Goal: Information Seeking & Learning: Learn about a topic

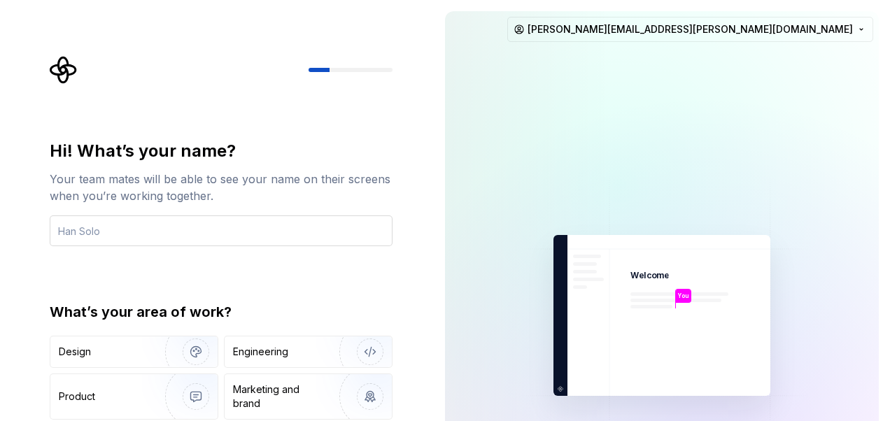
click at [152, 236] on input "text" at bounding box center [221, 230] width 343 height 31
click at [743, 31] on html "Hi! What’s your name? Your team mates will be able to see your name on their sc…" at bounding box center [445, 210] width 890 height 421
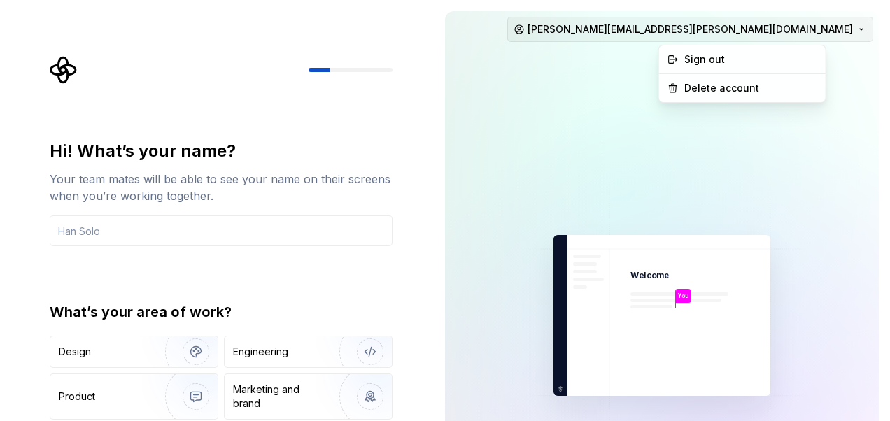
click at [743, 31] on html "Hi! What’s your name? Your team mates will be able to see your name on their sc…" at bounding box center [445, 210] width 890 height 421
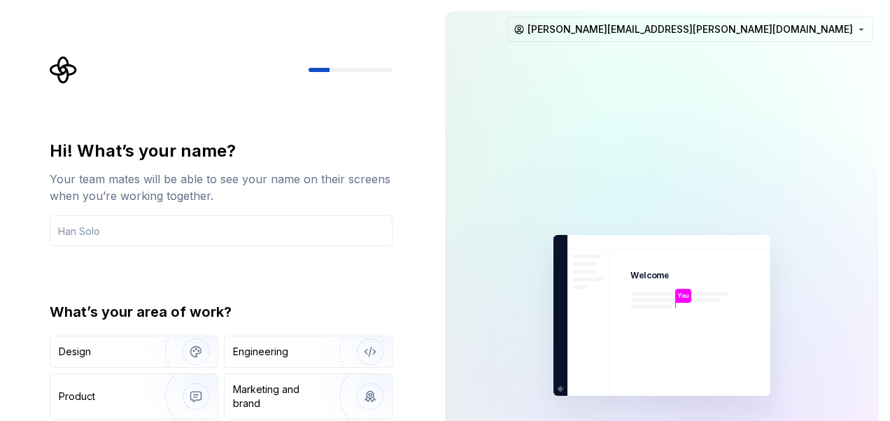
click at [307, 279] on div "Hi! What’s your name? Your team mates will be able to see your name on their sc…" at bounding box center [221, 298] width 343 height 317
click at [193, 351] on img "button" at bounding box center [187, 352] width 90 height 94
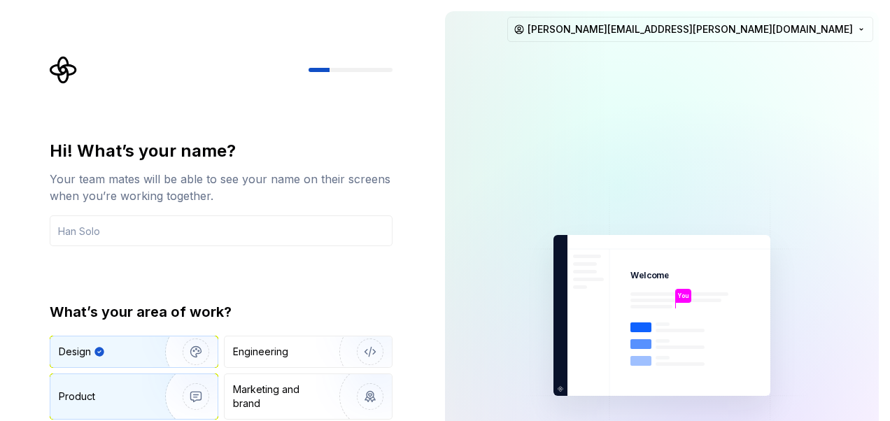
click at [183, 394] on img "button" at bounding box center [187, 397] width 90 height 94
click at [190, 349] on img "button" at bounding box center [187, 352] width 90 height 94
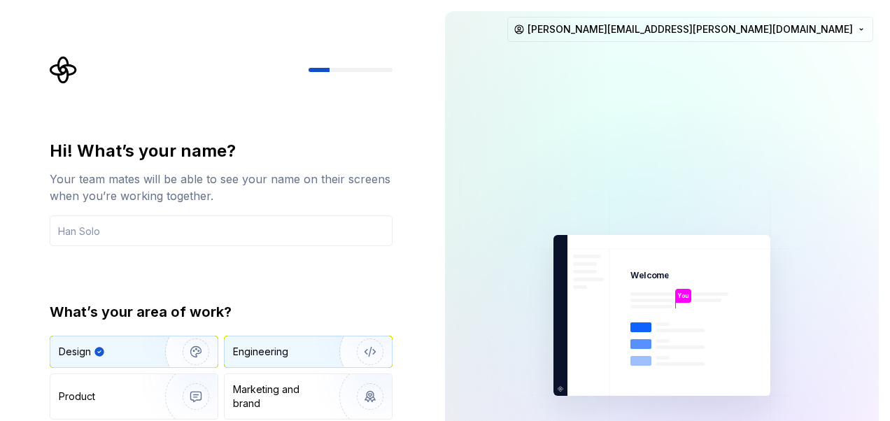
click at [390, 352] on img "button" at bounding box center [361, 352] width 90 height 94
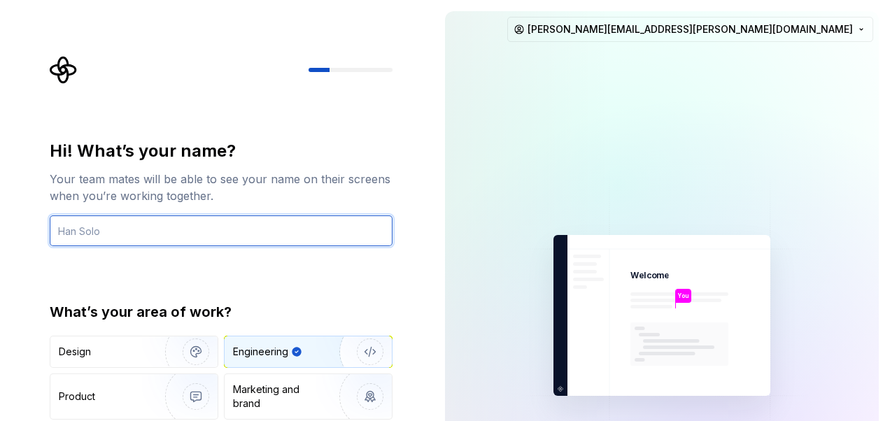
click at [185, 222] on input "text" at bounding box center [221, 230] width 343 height 31
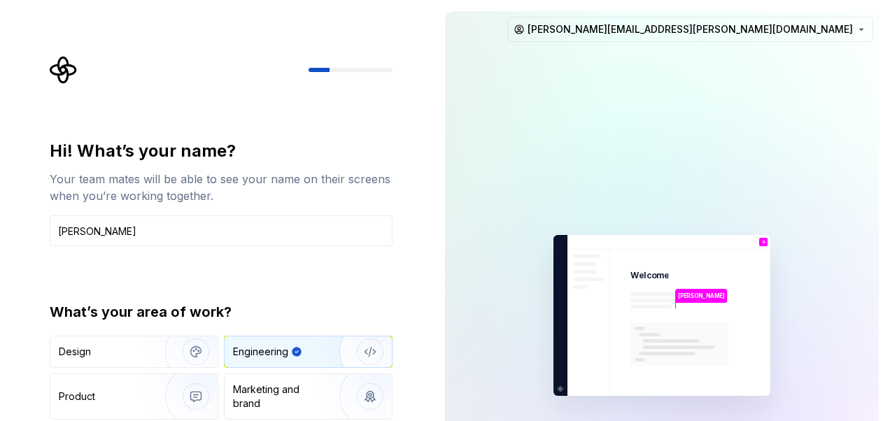
click at [261, 270] on div "Hi! What’s your name? Your team mates will be able to see your name on their sc…" at bounding box center [221, 298] width 343 height 317
click at [368, 354] on img "button" at bounding box center [361, 352] width 90 height 94
click at [683, 297] on p "[PERSON_NAME]" at bounding box center [701, 296] width 47 height 8
click at [127, 234] on input "[PERSON_NAME]" at bounding box center [221, 230] width 343 height 31
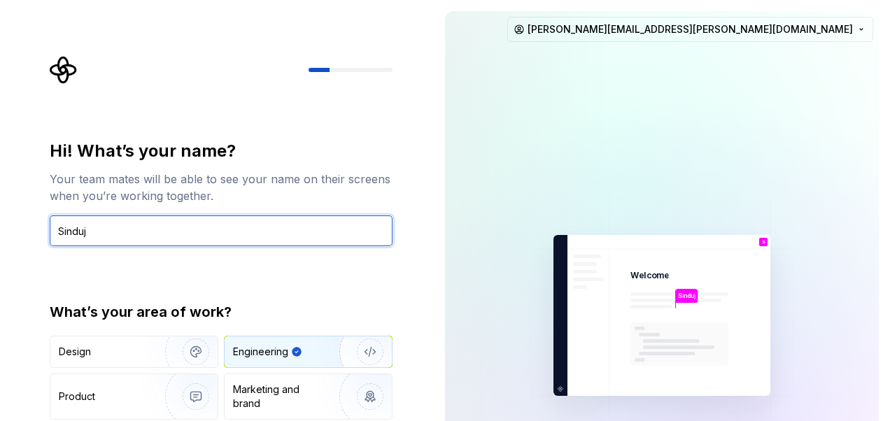
type input "[PERSON_NAME]"
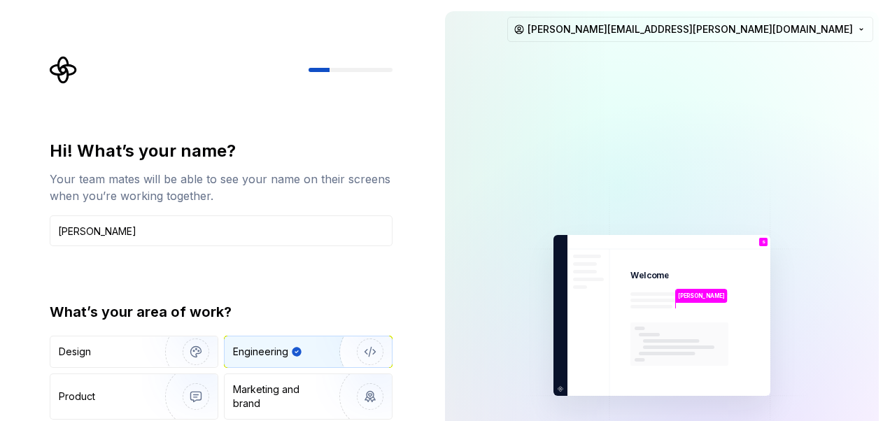
click at [671, 15] on div at bounding box center [619, 185] width 699 height 699
click at [674, 18] on html "Hi! What’s your name? Your team mates will be able to see your name on their sc…" at bounding box center [445, 210] width 890 height 421
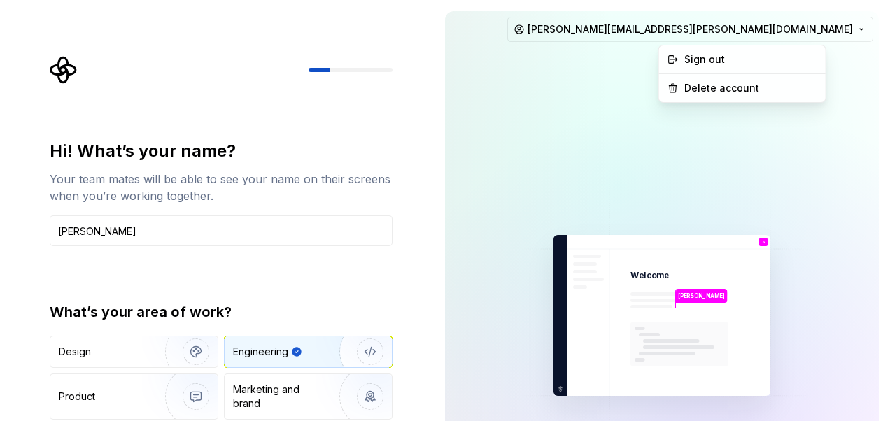
click at [675, 20] on html "Hi! What’s your name? Your team mates will be able to see your name on their sc…" at bounding box center [445, 210] width 890 height 421
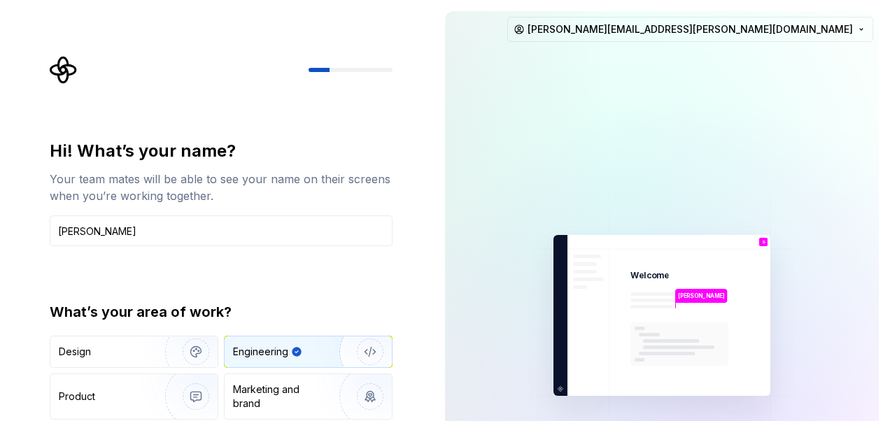
click at [59, 57] on icon "Supernova Logo" at bounding box center [64, 70] width 28 height 28
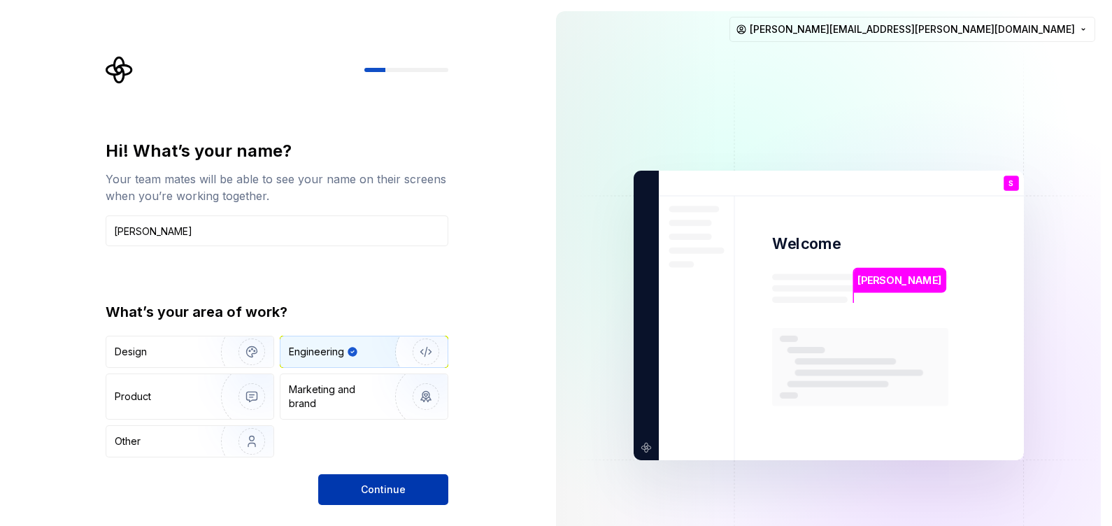
click at [367, 420] on span "Continue" at bounding box center [383, 490] width 45 height 14
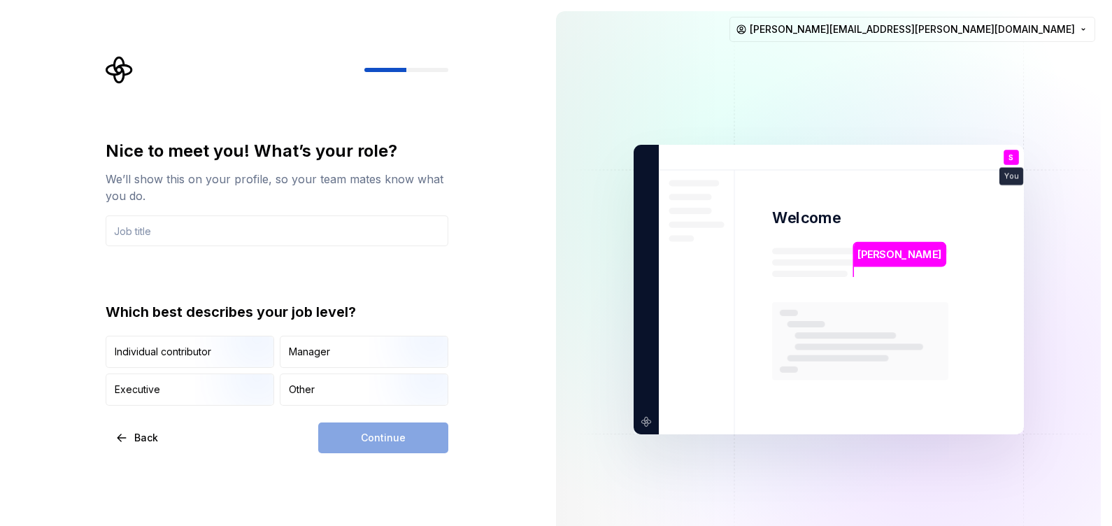
click at [566, 271] on img at bounding box center [828, 289] width 566 height 661
click at [587, 121] on img at bounding box center [828, 289] width 566 height 661
click at [262, 236] on input "text" at bounding box center [277, 230] width 343 height 31
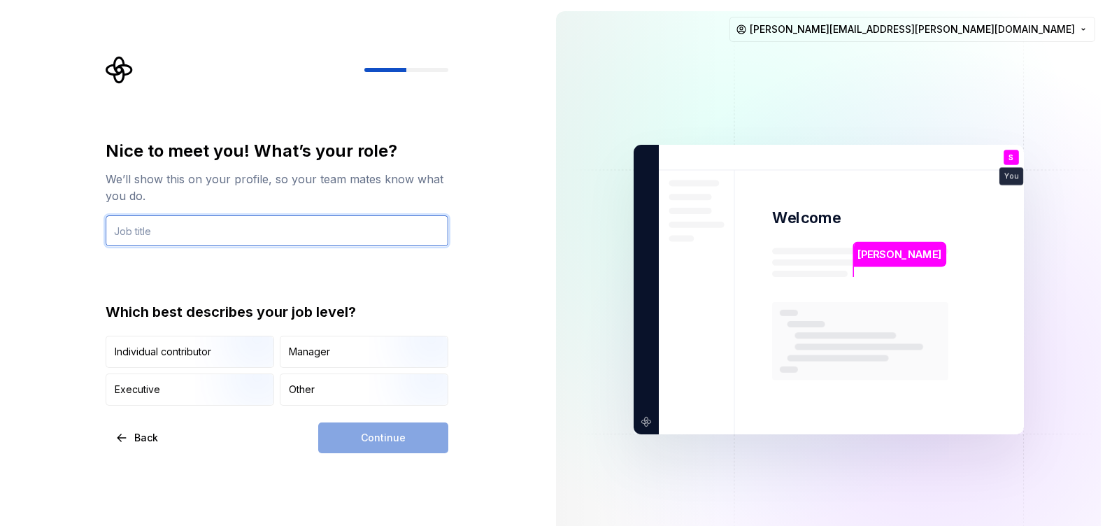
click at [240, 241] on input "text" at bounding box center [277, 230] width 343 height 31
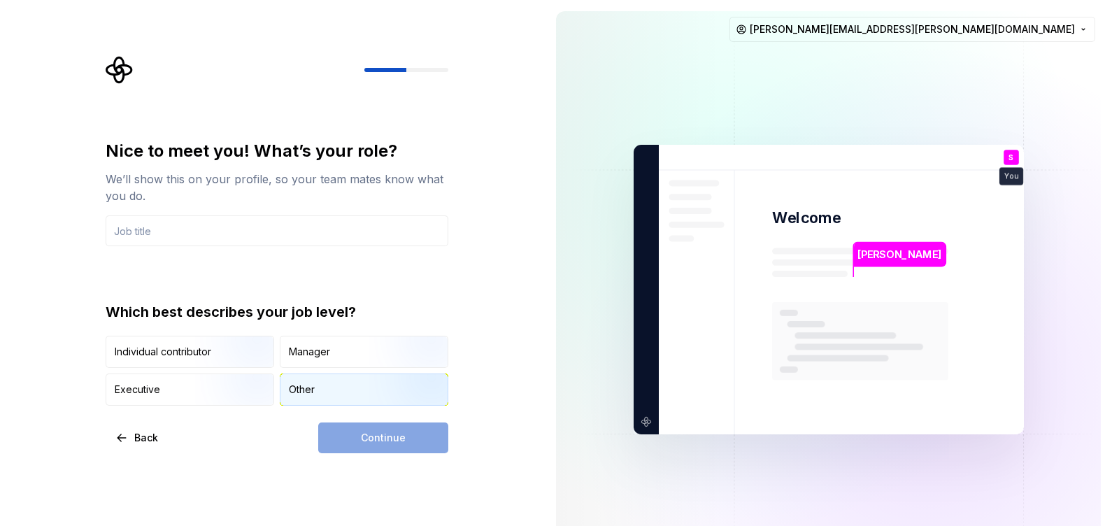
click at [289, 393] on div "Other" at bounding box center [302, 390] width 26 height 14
click at [183, 236] on input "text" at bounding box center [277, 230] width 343 height 31
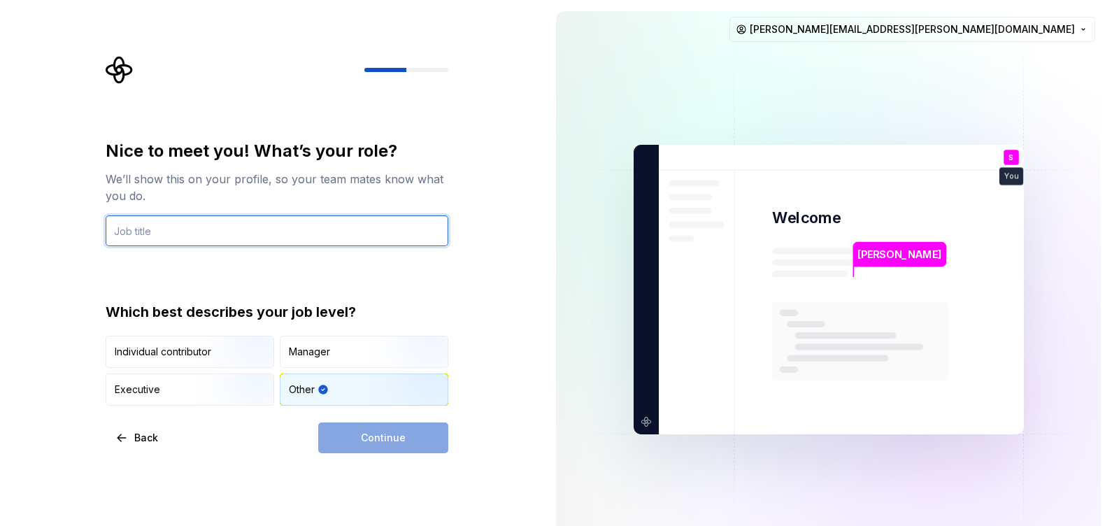
click at [269, 228] on input "text" at bounding box center [277, 230] width 343 height 31
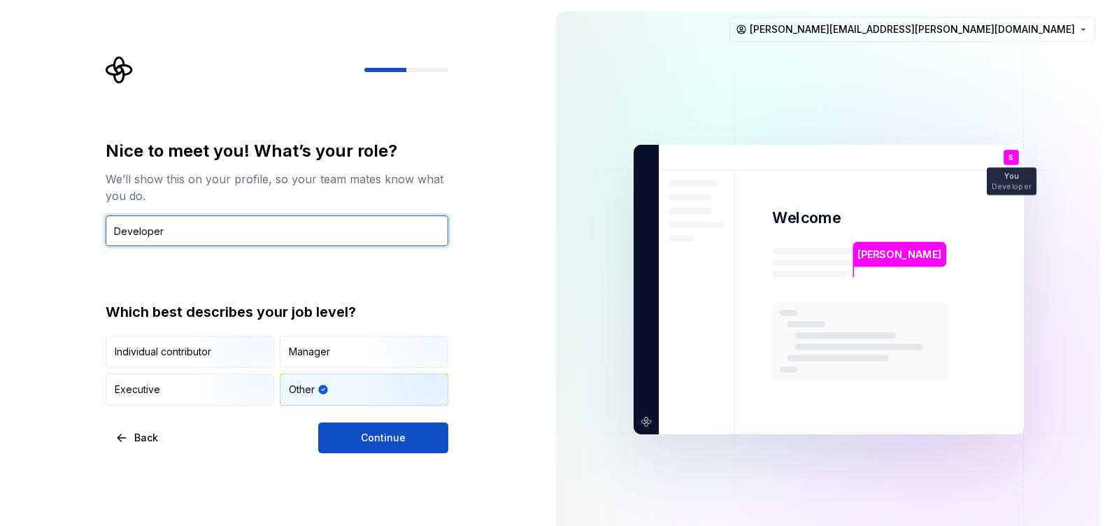
type input "Developer"
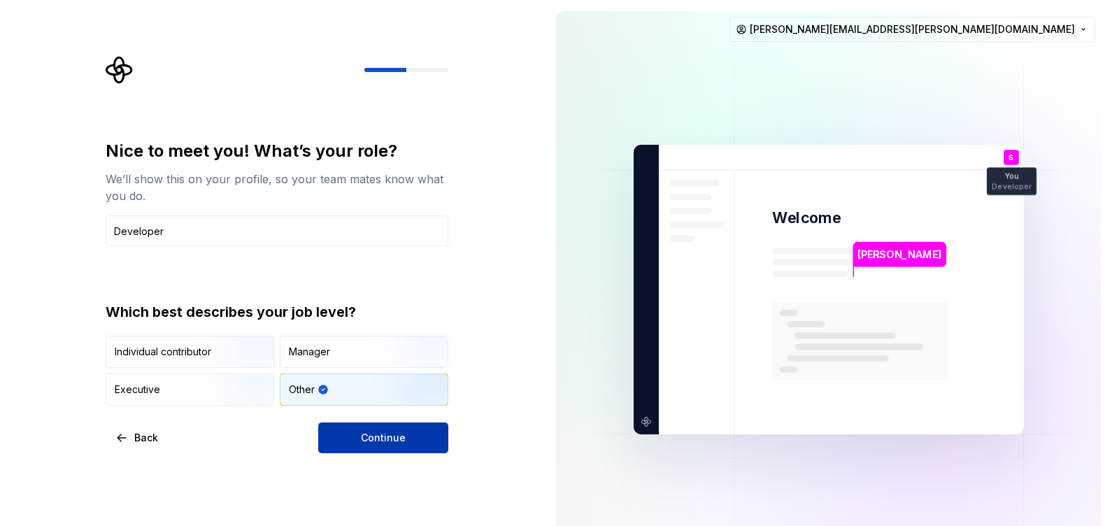
click at [415, 420] on button "Continue" at bounding box center [383, 437] width 130 height 31
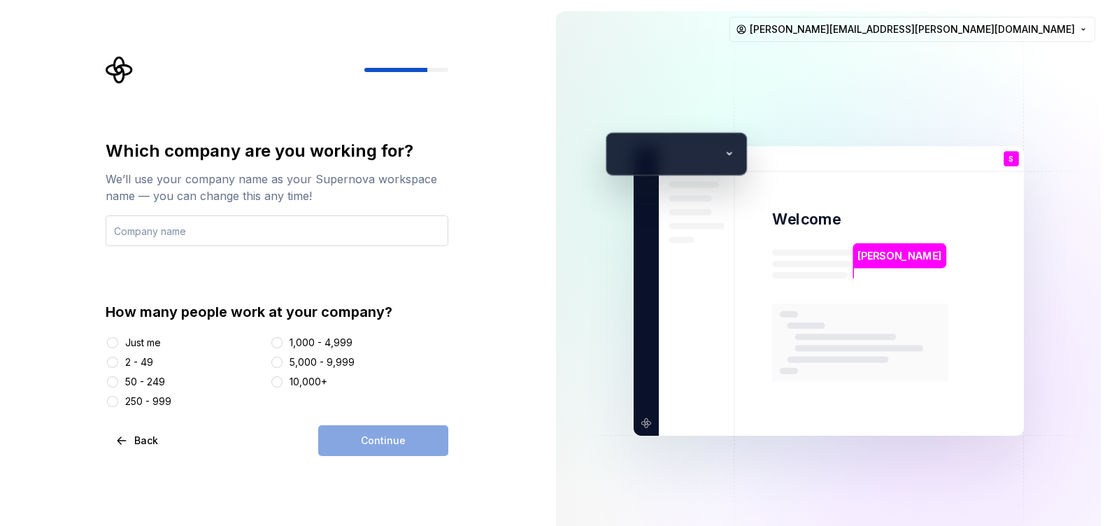
click at [311, 230] on input "text" at bounding box center [277, 230] width 343 height 31
type input "Resmed"
drag, startPoint x: 494, startPoint y: 253, endPoint x: 511, endPoint y: 253, distance: 16.1
click at [494, 253] on div "Which company are you working for? We’ll use your company name as your Supernov…" at bounding box center [272, 291] width 545 height 582
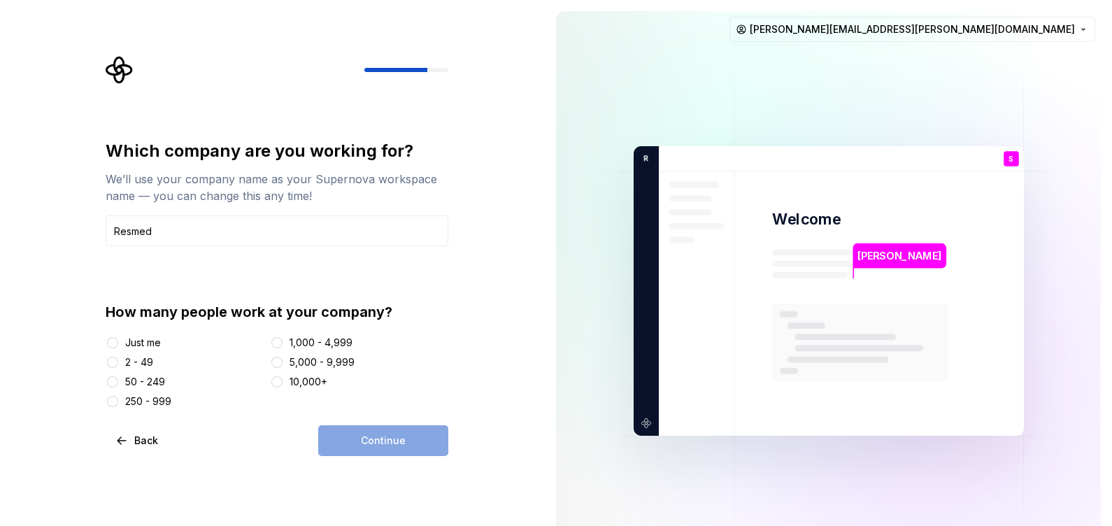
click at [159, 345] on div "Just me" at bounding box center [143, 343] width 36 height 14
click at [118, 345] on button "Just me" at bounding box center [112, 342] width 11 height 11
click at [158, 345] on div "Just me" at bounding box center [143, 343] width 36 height 14
click at [118, 345] on button "Just me" at bounding box center [112, 342] width 11 height 11
drag, startPoint x: 158, startPoint y: 345, endPoint x: 206, endPoint y: 348, distance: 48.3
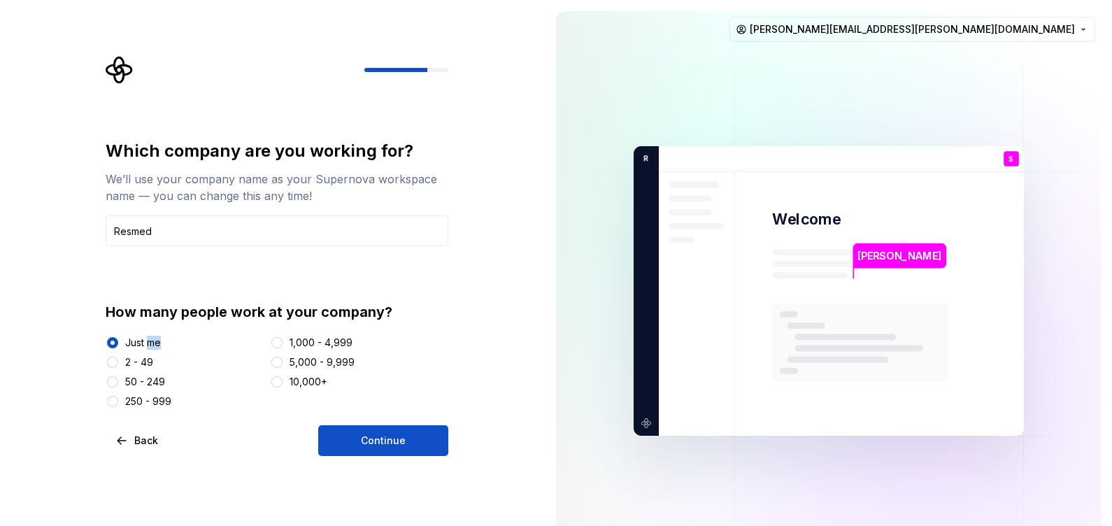
click at [206, 348] on div "Just me" at bounding box center [185, 343] width 159 height 14
click at [232, 395] on div "250 - 999" at bounding box center [185, 401] width 159 height 14
click at [280, 383] on button "10,000+" at bounding box center [276, 381] width 11 height 11
click at [397, 420] on button "Continue" at bounding box center [383, 440] width 130 height 31
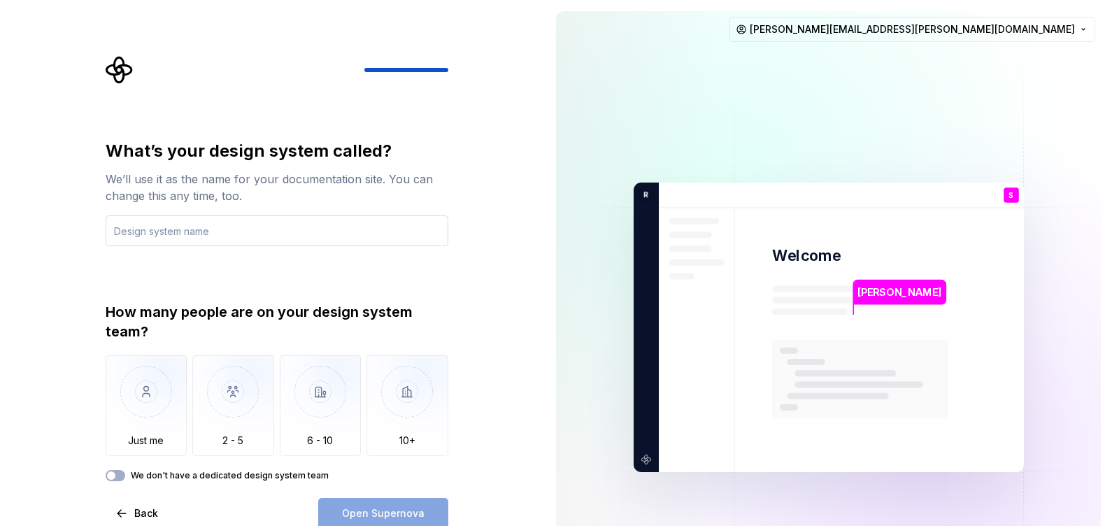
click at [348, 215] on input "text" at bounding box center [277, 230] width 343 height 31
click at [346, 234] on input "text" at bounding box center [277, 230] width 343 height 31
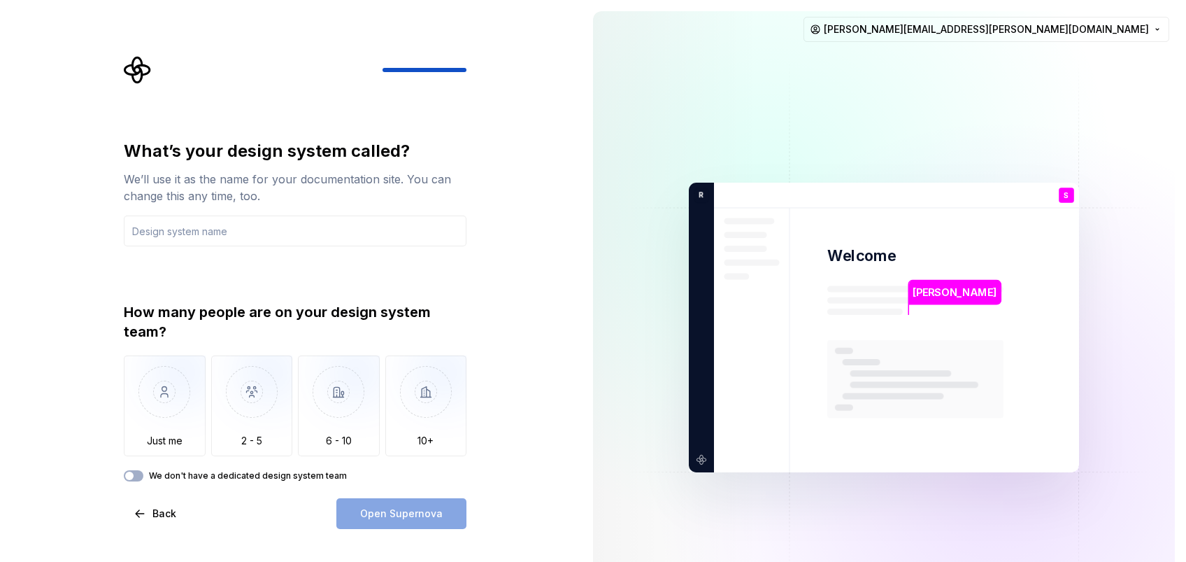
click at [136, 420] on div "What’s your design system called? We’ll use it as the name for your documentati…" at bounding box center [295, 334] width 343 height 389
click at [137, 420] on button "We don't have a dedicated design system team" at bounding box center [134, 475] width 20 height 11
click at [137, 420] on span "button" at bounding box center [138, 475] width 8 height 8
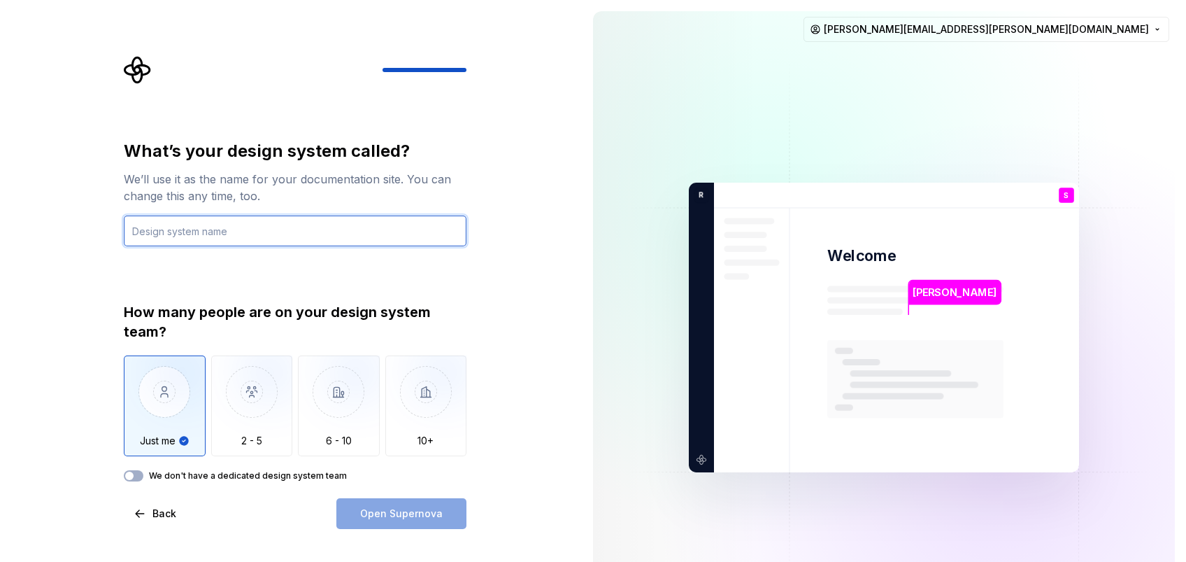
click at [320, 231] on input "text" at bounding box center [295, 230] width 343 height 31
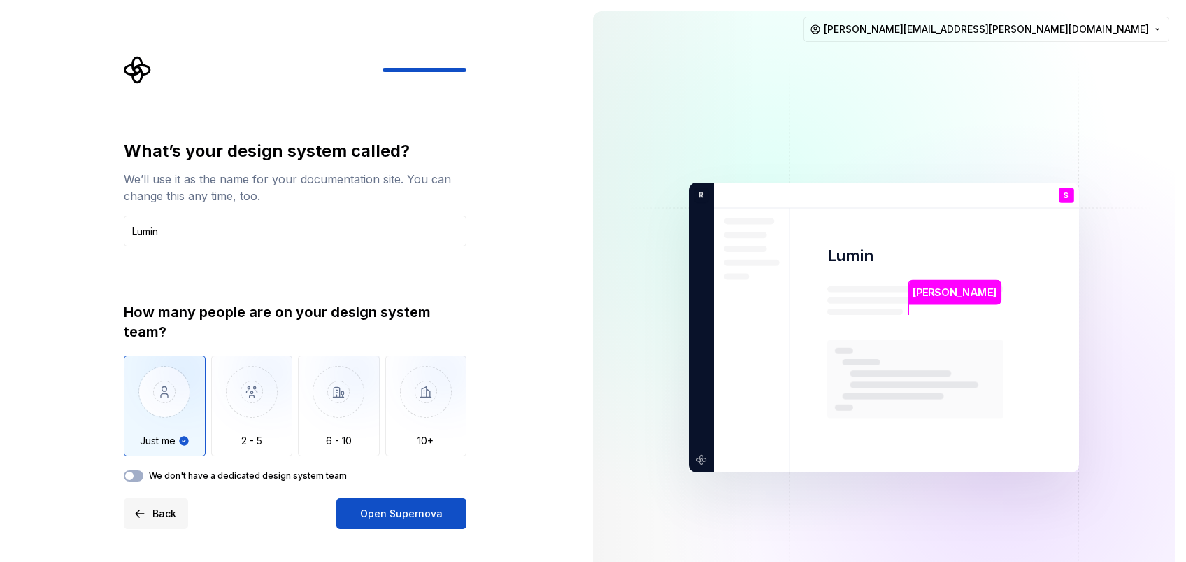
click at [168, 420] on button "Back" at bounding box center [156, 513] width 64 height 31
click at [164, 420] on button "Back" at bounding box center [156, 513] width 64 height 31
click at [150, 420] on div "What’s your design system called? We’ll use it as the name for your documentati…" at bounding box center [291, 327] width 582 height 655
click at [152, 420] on span "Back" at bounding box center [164, 513] width 24 height 14
click at [134, 420] on button "Back" at bounding box center [156, 513] width 64 height 31
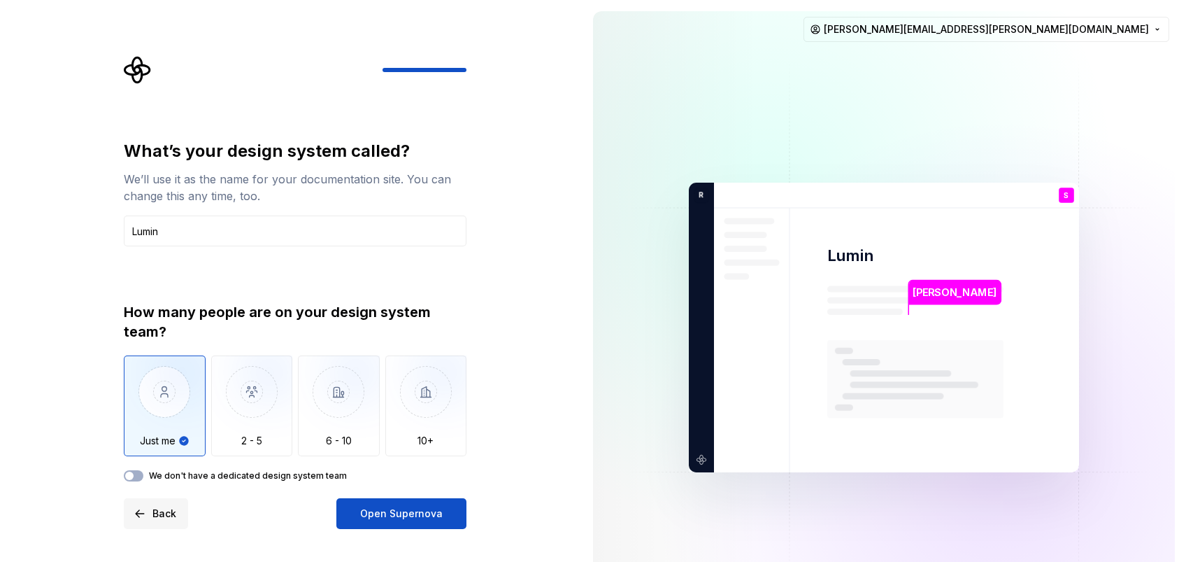
click at [124, 420] on button "Back" at bounding box center [156, 513] width 64 height 31
click at [146, 420] on button "Back" at bounding box center [156, 513] width 64 height 31
click at [211, 215] on input "Lumin" at bounding box center [295, 230] width 343 height 31
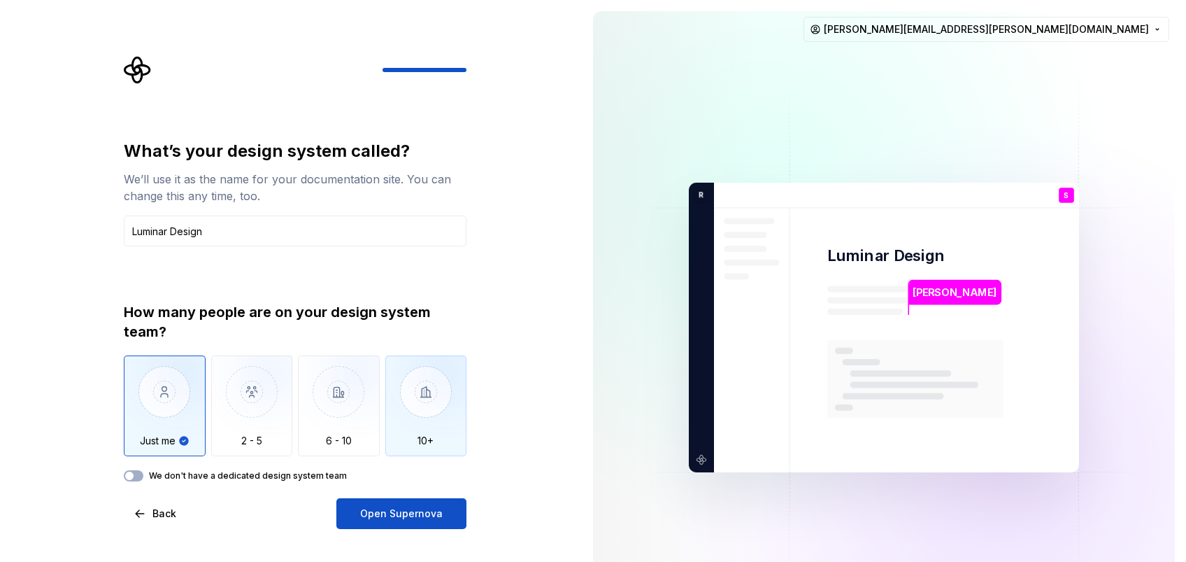
click at [433, 404] on img "button" at bounding box center [426, 402] width 82 height 94
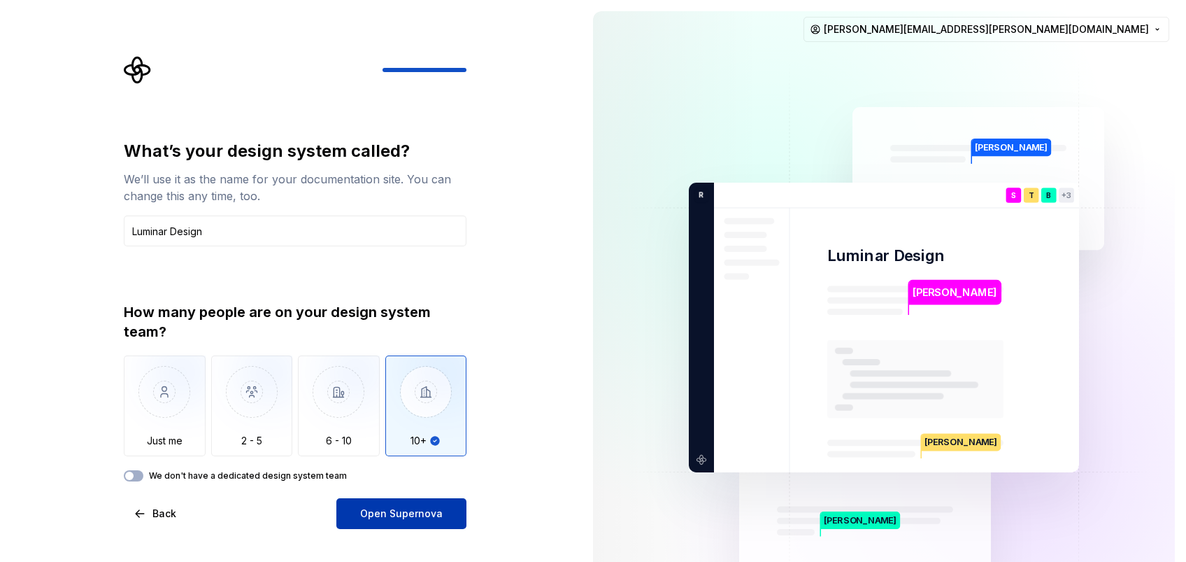
click at [431, 420] on span "Open Supernova" at bounding box center [401, 513] width 83 height 14
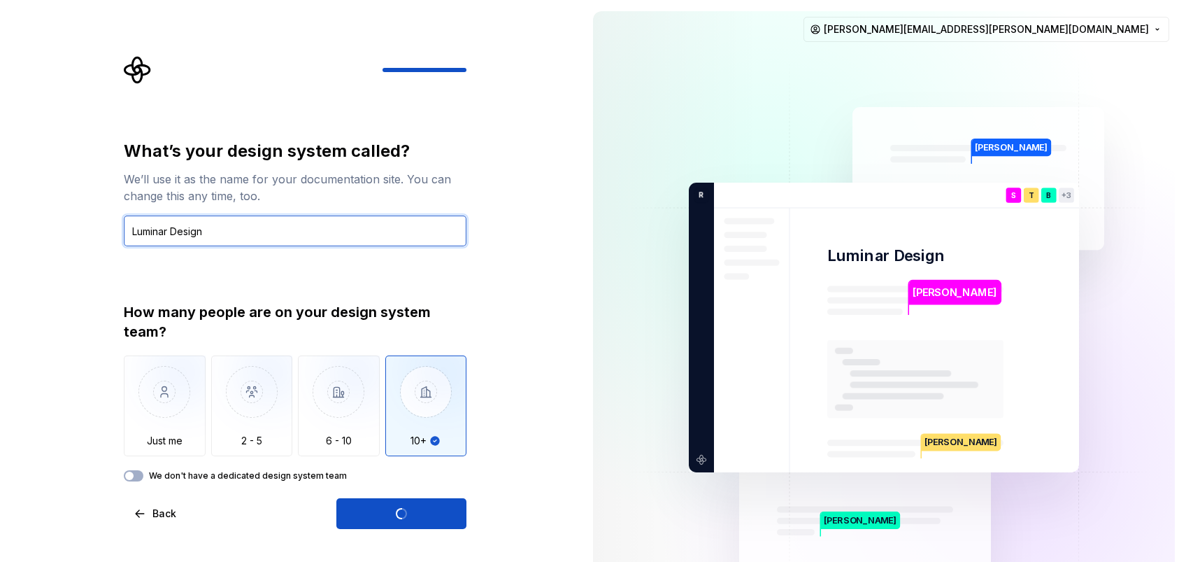
click at [170, 220] on input "Luminar Design" at bounding box center [295, 230] width 343 height 31
type input "Lumina Design"
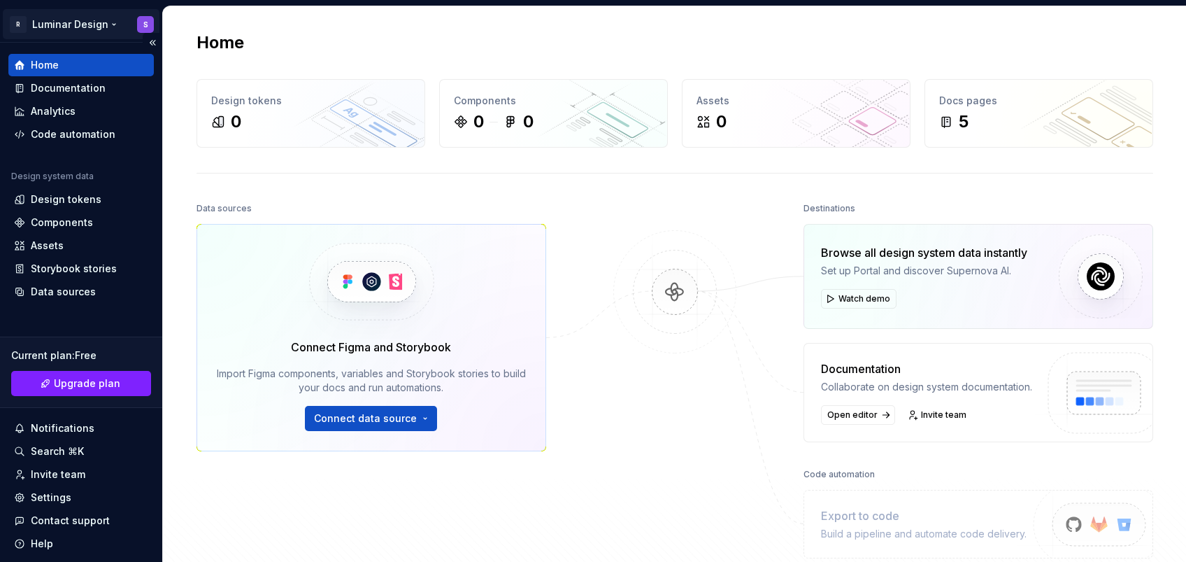
click at [75, 22] on html "R Luminar Design S Home Documentation Analytics Code automation Design system d…" at bounding box center [593, 281] width 1186 height 562
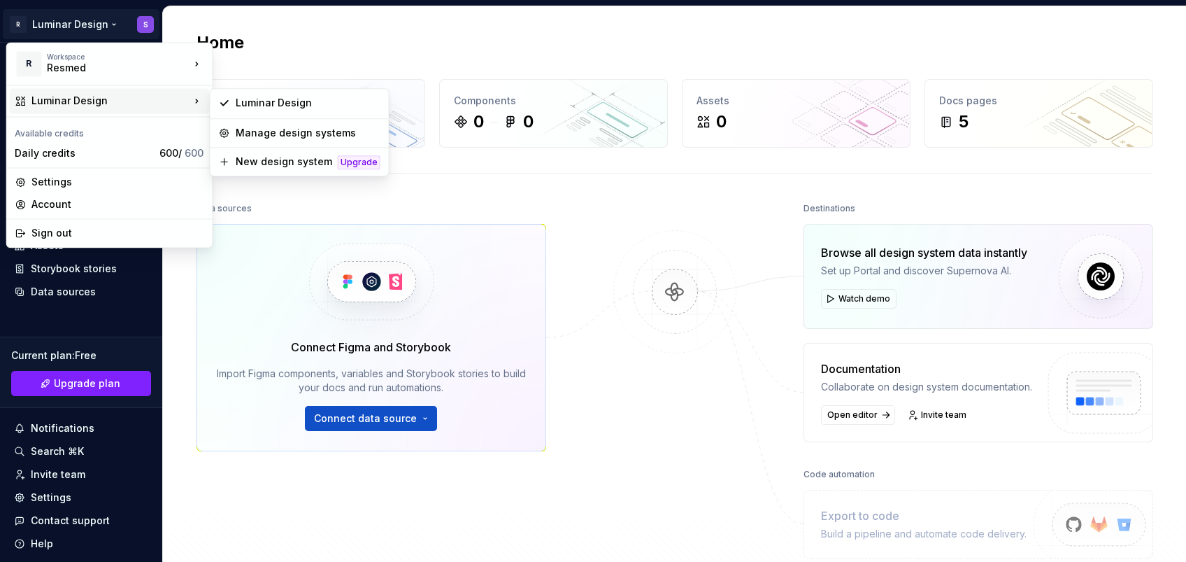
click at [191, 109] on div "Luminar Design" at bounding box center [109, 100] width 200 height 25
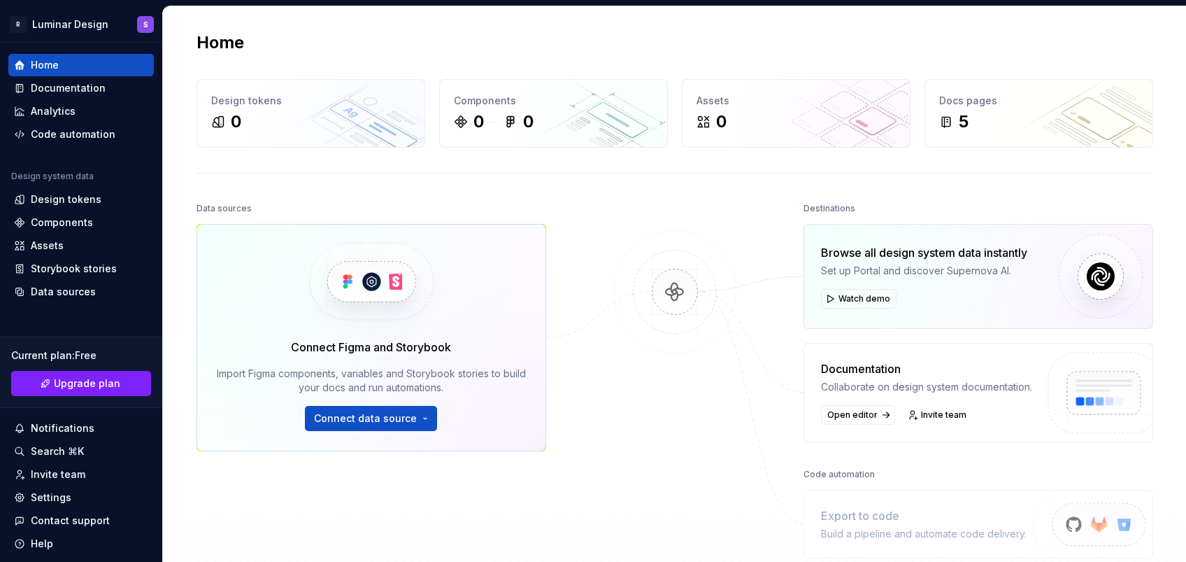
click at [588, 219] on html "R Luminar Design S Home Documentation Analytics Code automation Design system d…" at bounding box center [593, 281] width 1186 height 562
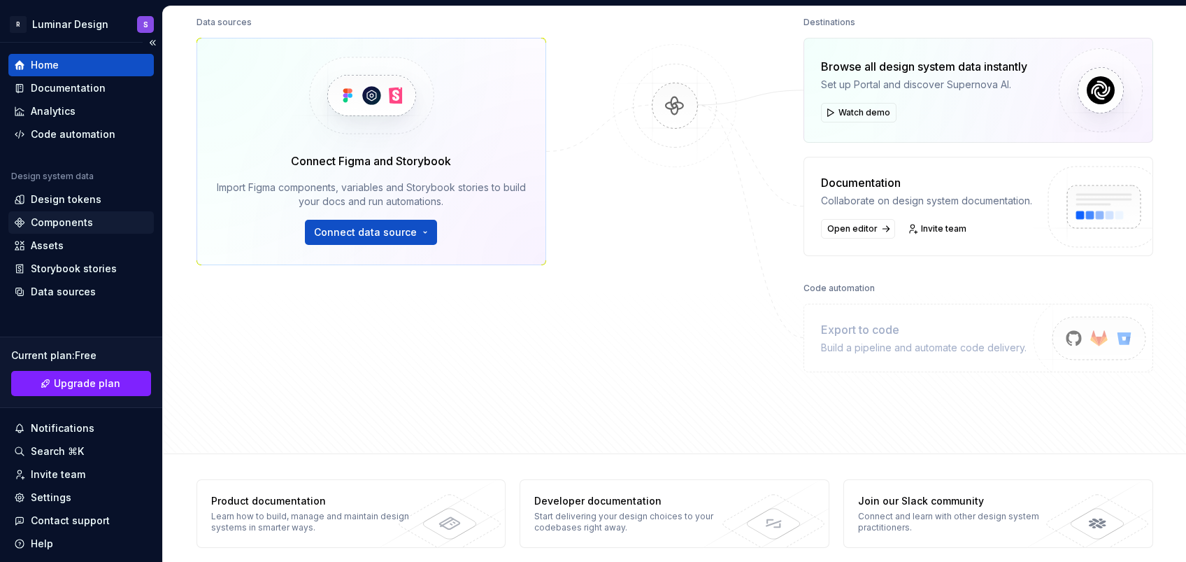
click at [68, 224] on div "Components" at bounding box center [62, 222] width 62 height 14
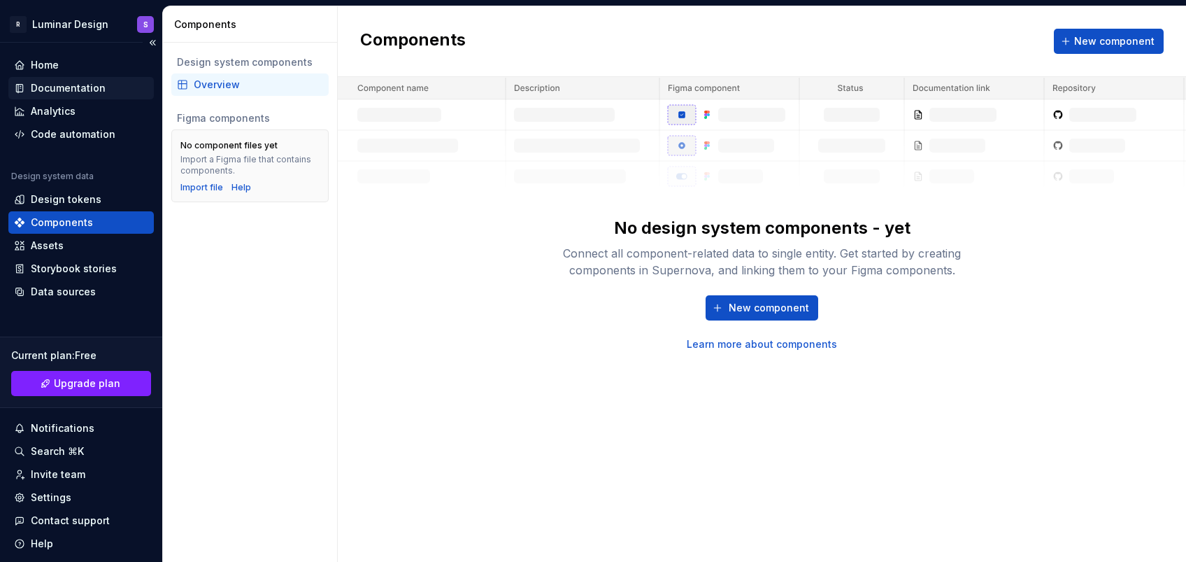
click at [69, 85] on div "Documentation" at bounding box center [68, 88] width 75 height 14
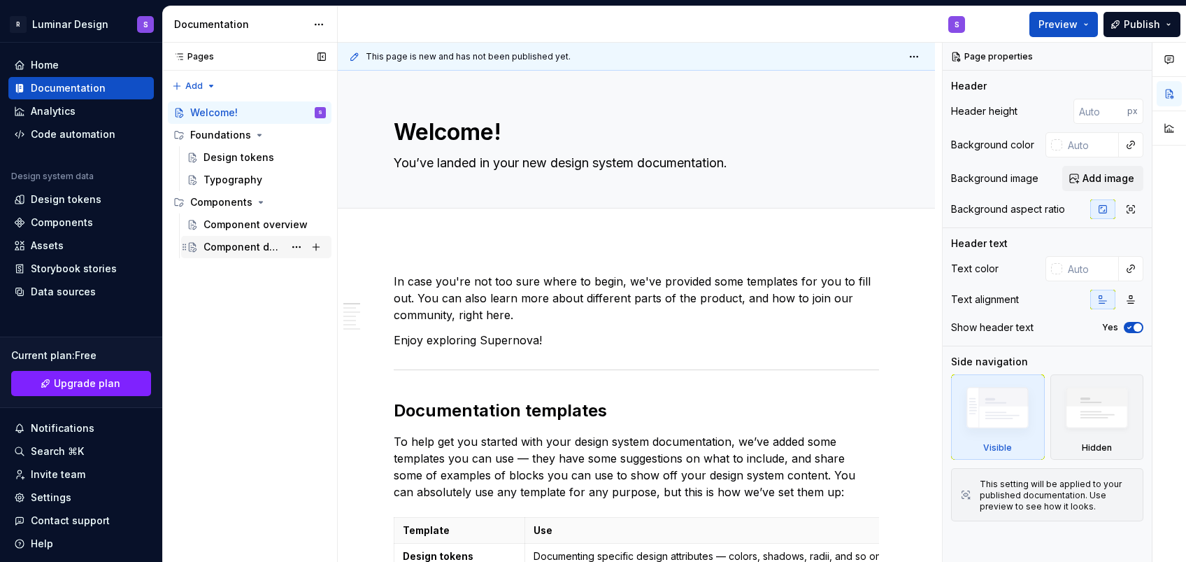
click at [241, 249] on div "Component detail" at bounding box center [244, 247] width 80 height 14
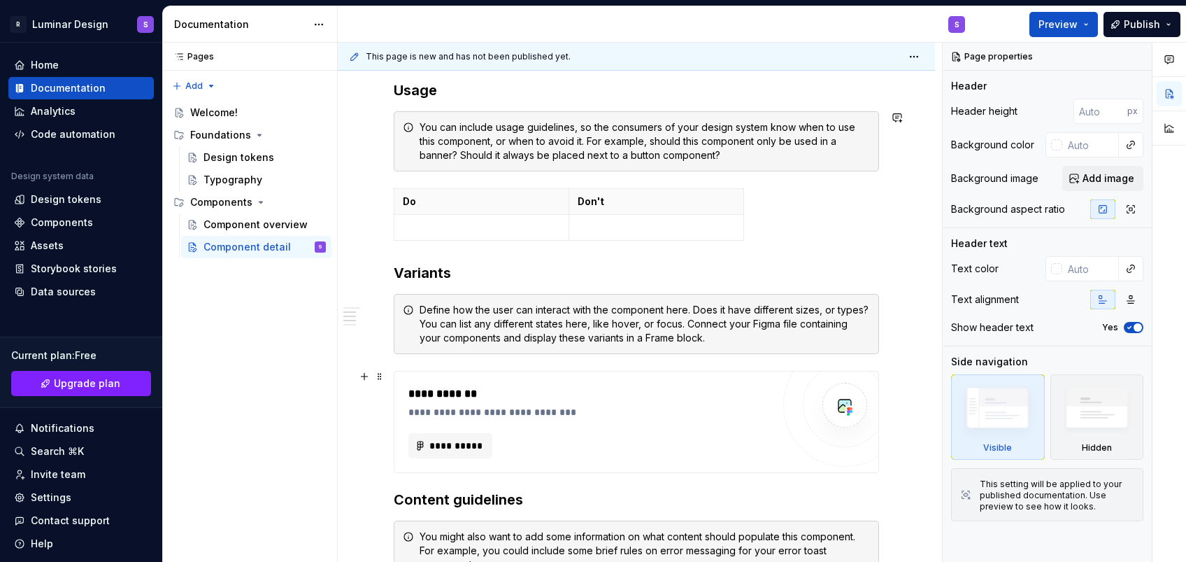
scroll to position [1053, 0]
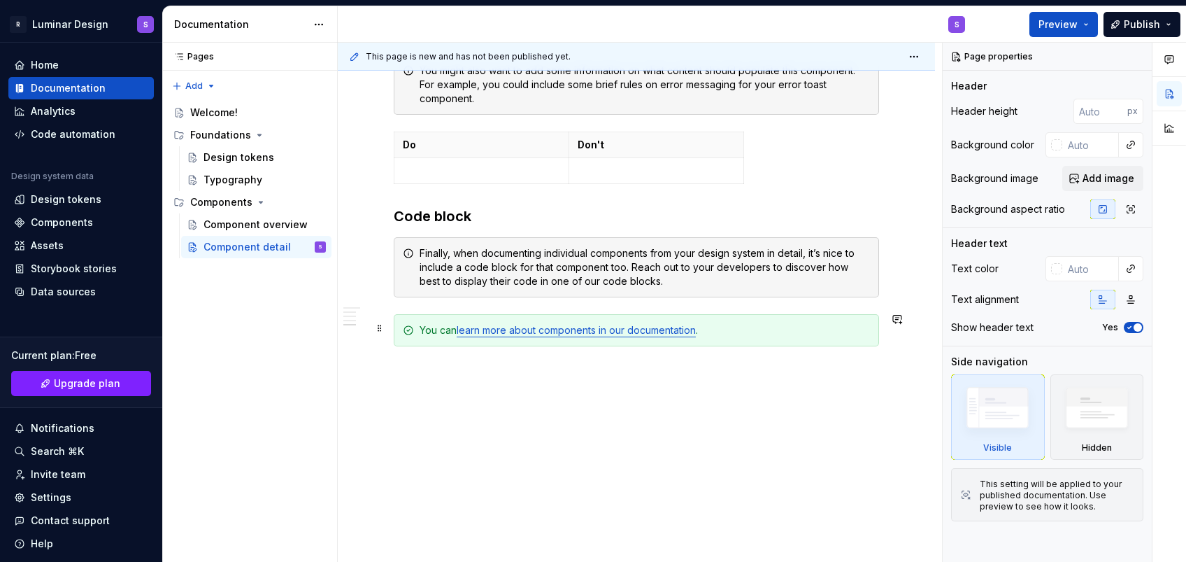
click at [543, 331] on link "learn more about components in our documentation" at bounding box center [576, 330] width 239 height 12
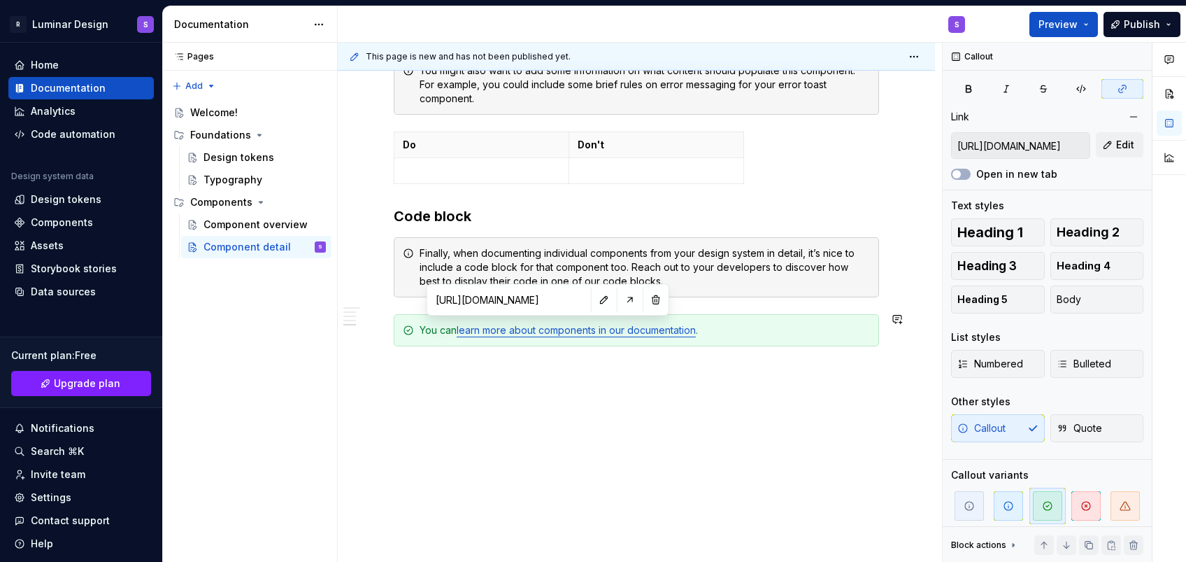
click at [499, 299] on input "[URL][DOMAIN_NAME]" at bounding box center [509, 299] width 158 height 25
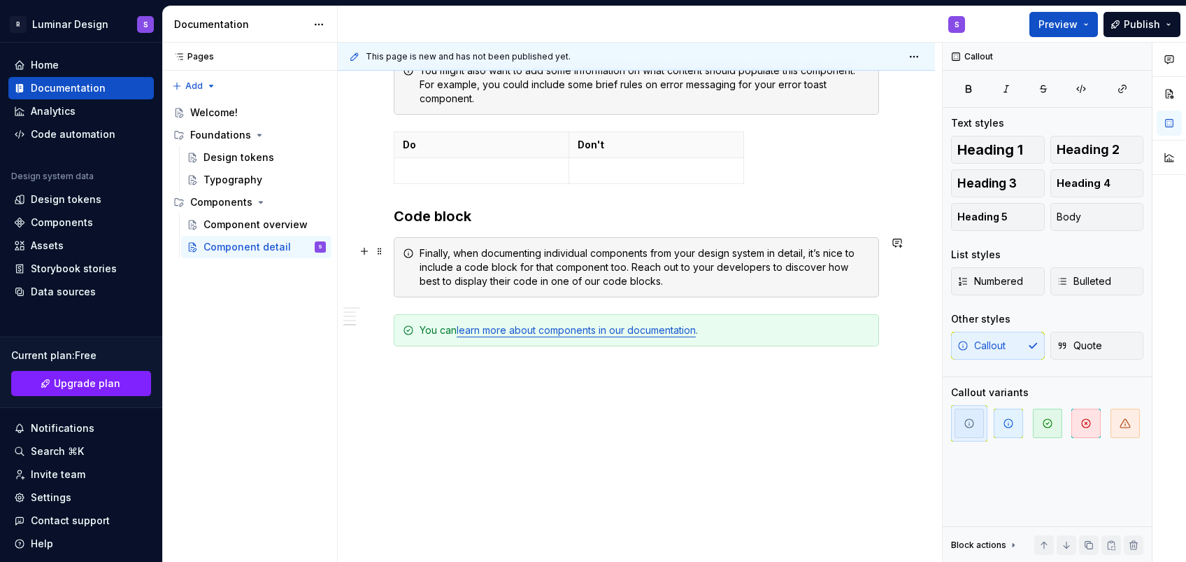
click at [496, 276] on div "Finally, when documenting individual components from your design system in deta…" at bounding box center [645, 267] width 450 height 42
click at [504, 327] on link "learn more about components in our documentation" at bounding box center [576, 330] width 239 height 12
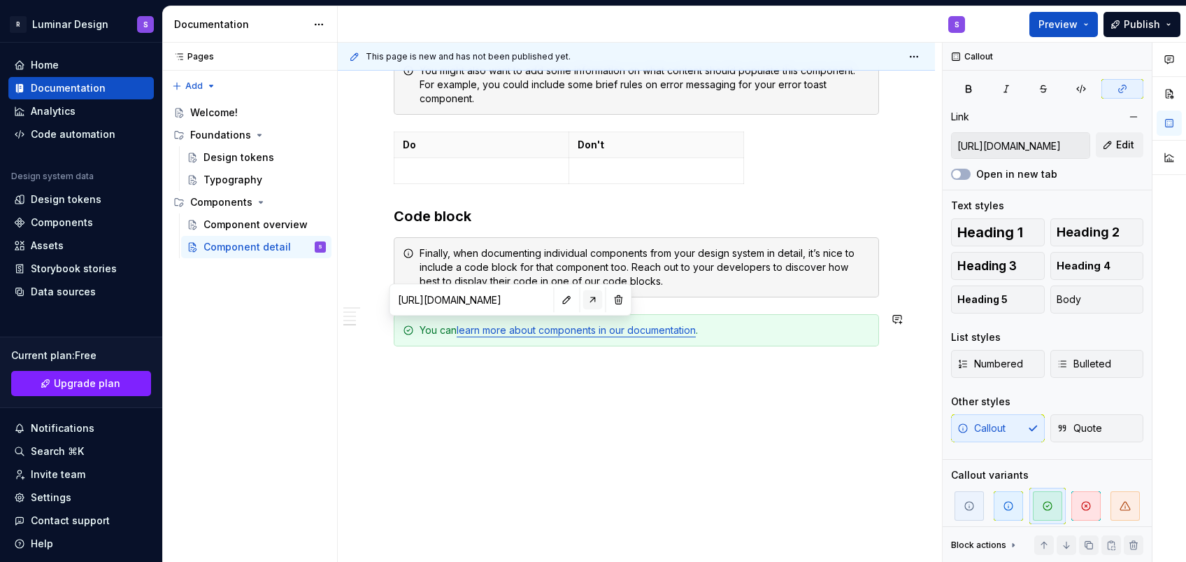
click at [583, 302] on button "button" at bounding box center [593, 300] width 20 height 20
type textarea "*"
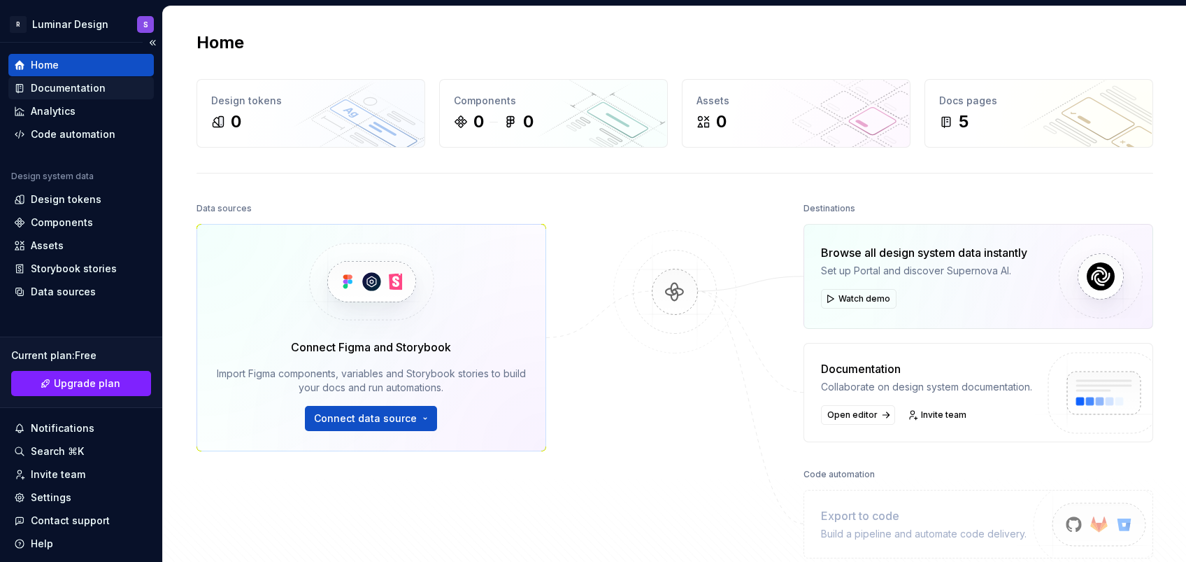
click at [66, 88] on div "Documentation" at bounding box center [68, 88] width 75 height 14
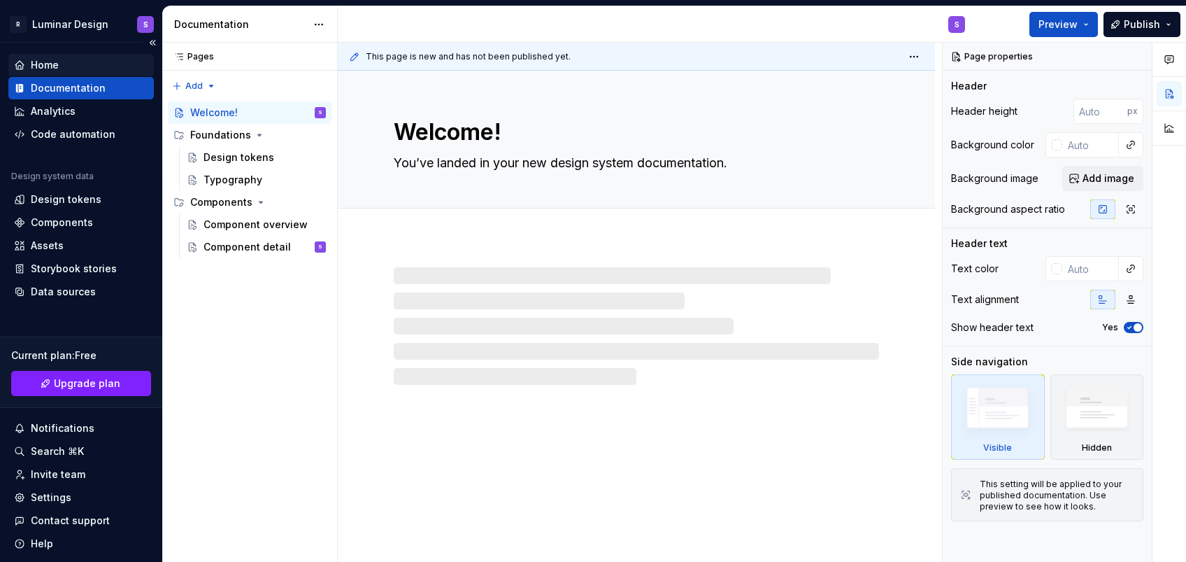
type textarea "*"
click at [52, 62] on div "Home" at bounding box center [45, 65] width 28 height 14
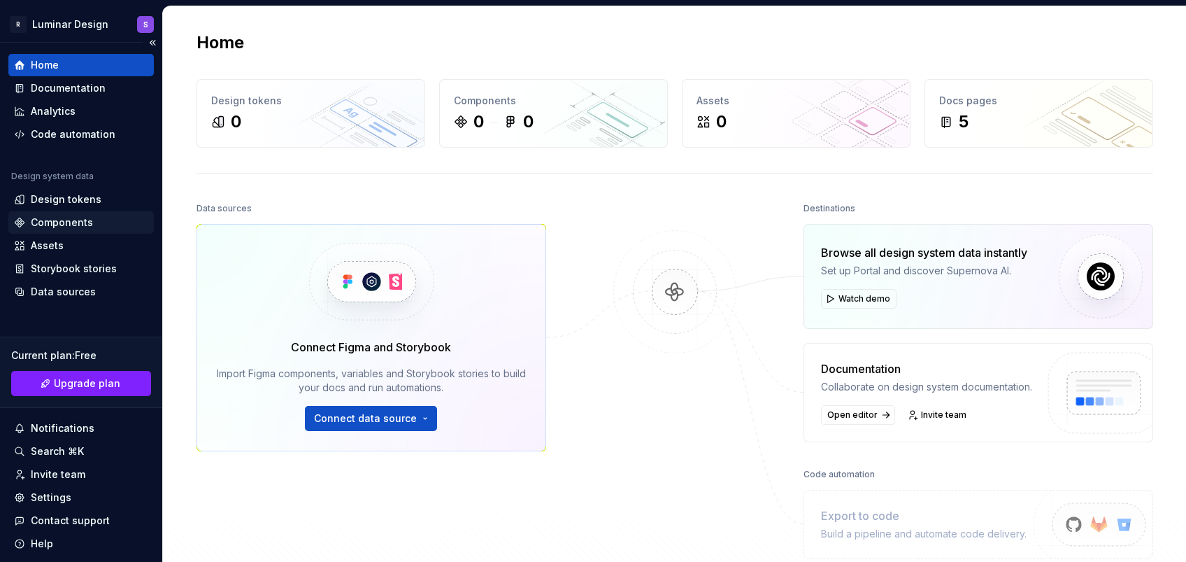
click at [62, 221] on div "Components" at bounding box center [62, 222] width 62 height 14
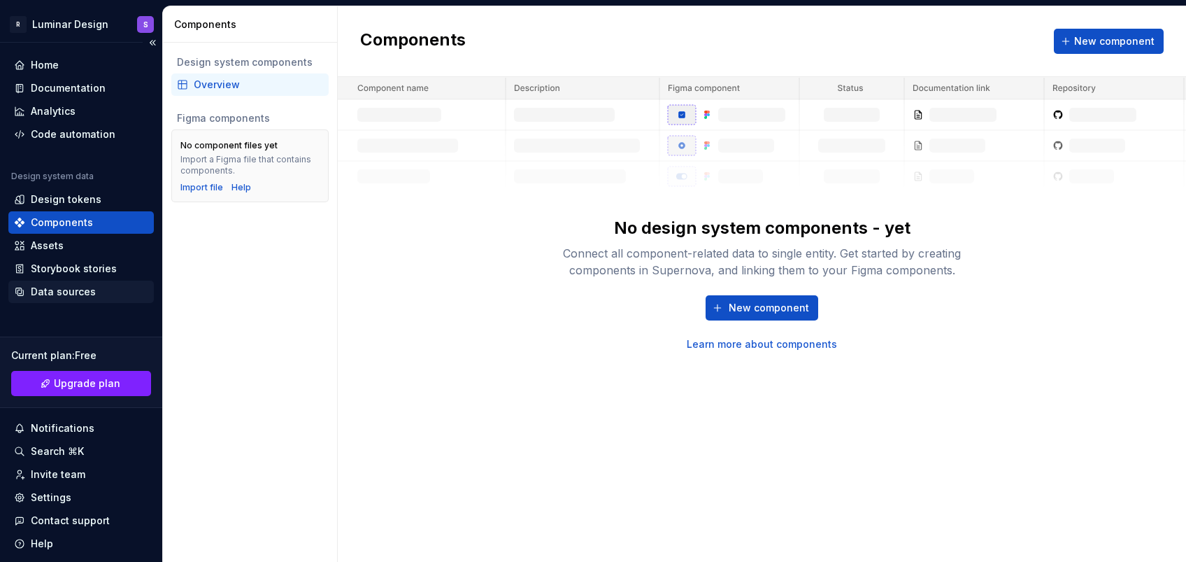
scroll to position [41, 0]
